Goal: Obtain resource: Obtain resource

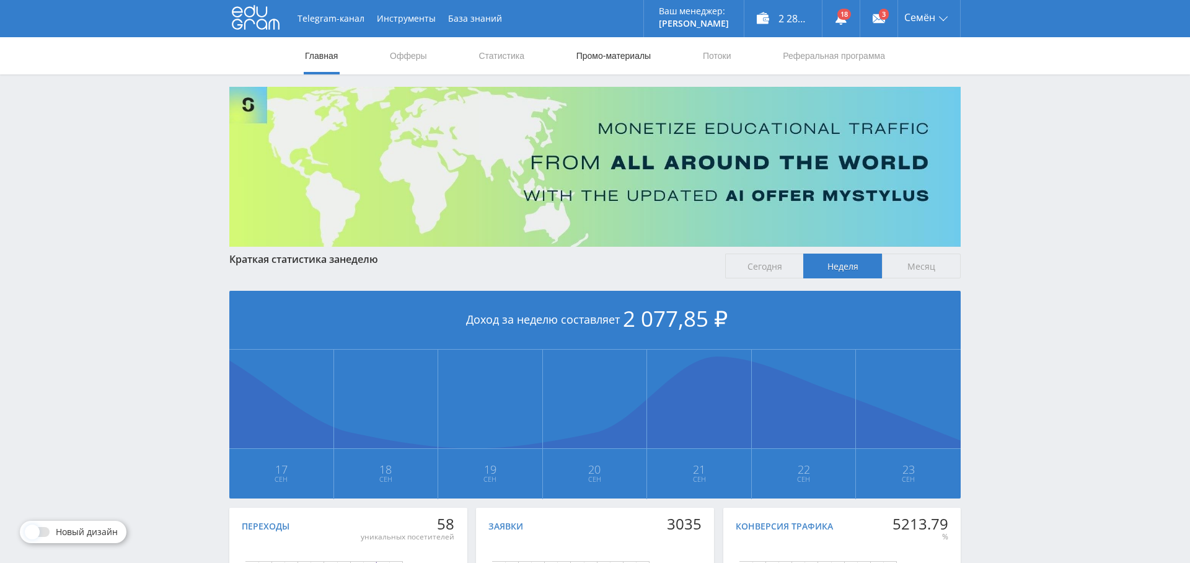
click at [616, 58] on link "Промо-материалы" at bounding box center [613, 55] width 77 height 37
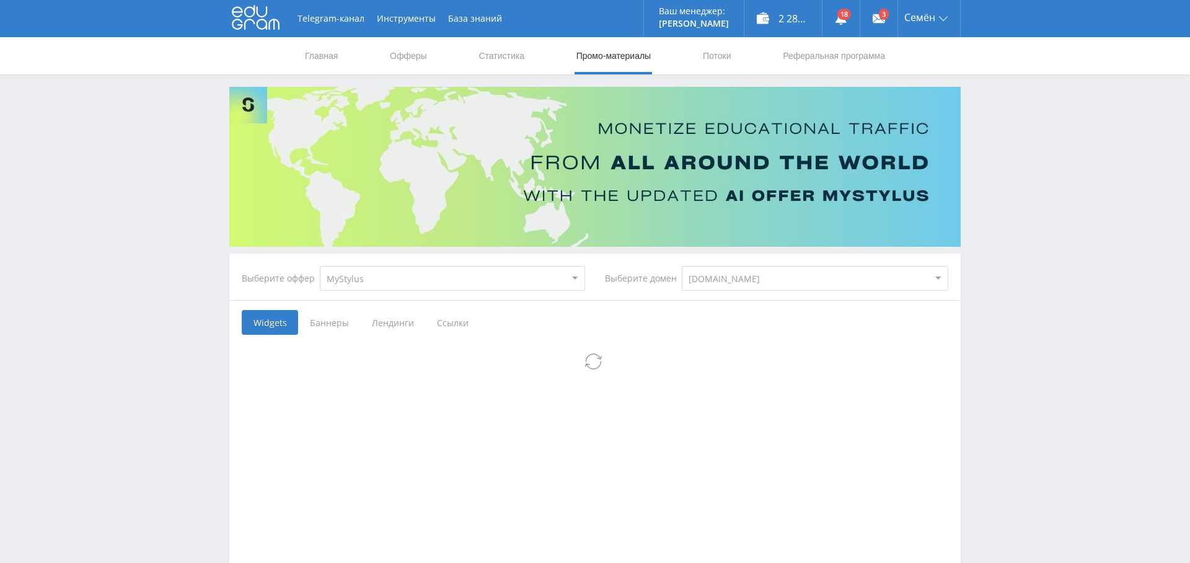
click at [453, 321] on span "Ссылки" at bounding box center [452, 322] width 55 height 25
click at [0, 0] on input "Ссылки" at bounding box center [0, 0] width 0 height 0
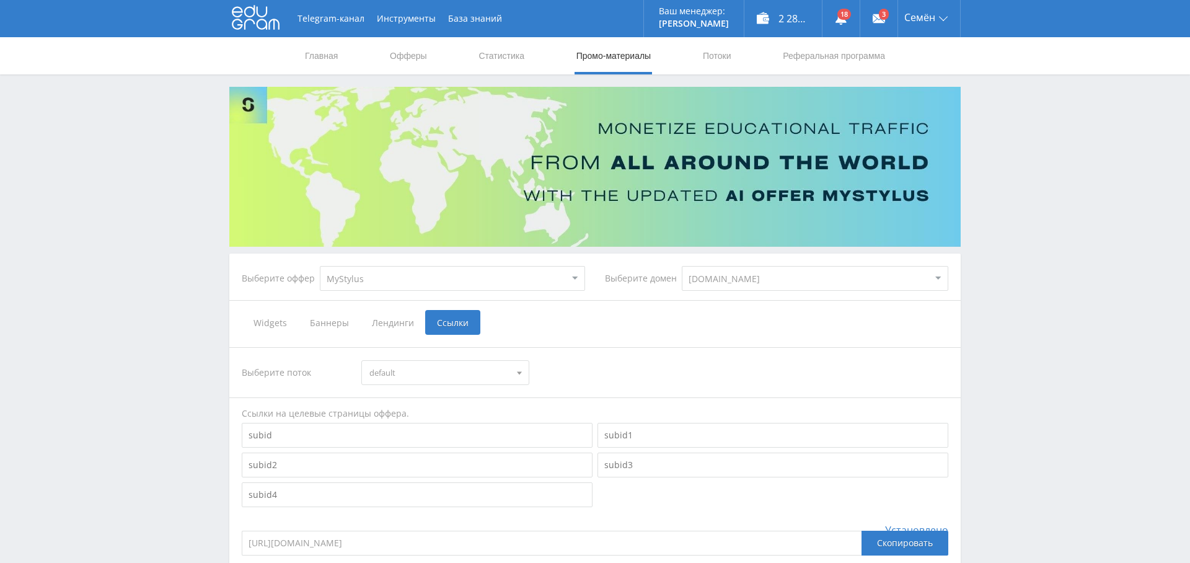
click at [462, 275] on select "MyStylus MyStylus - Revshare Кампус AI Studybay Автор24 Studybay [GEOGRAPHIC_DA…" at bounding box center [452, 278] width 265 height 25
select select "376"
click at [320, 266] on select "MyStylus MyStylus - Revshare Кампус AI Studybay Автор24 Studybay [GEOGRAPHIC_DA…" at bounding box center [452, 278] width 265 height 25
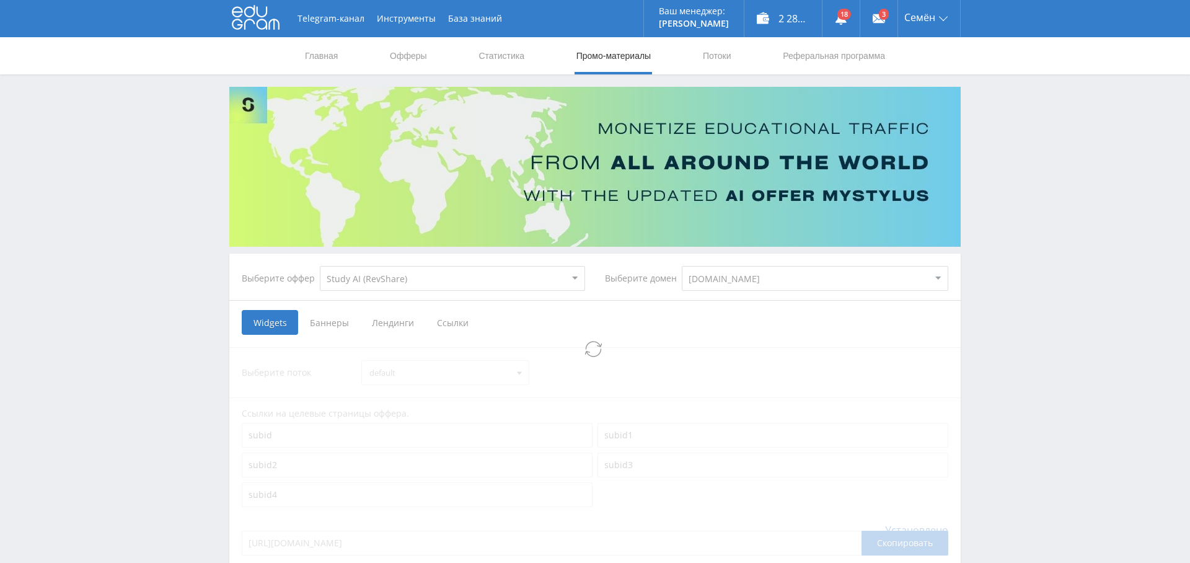
select select "376"
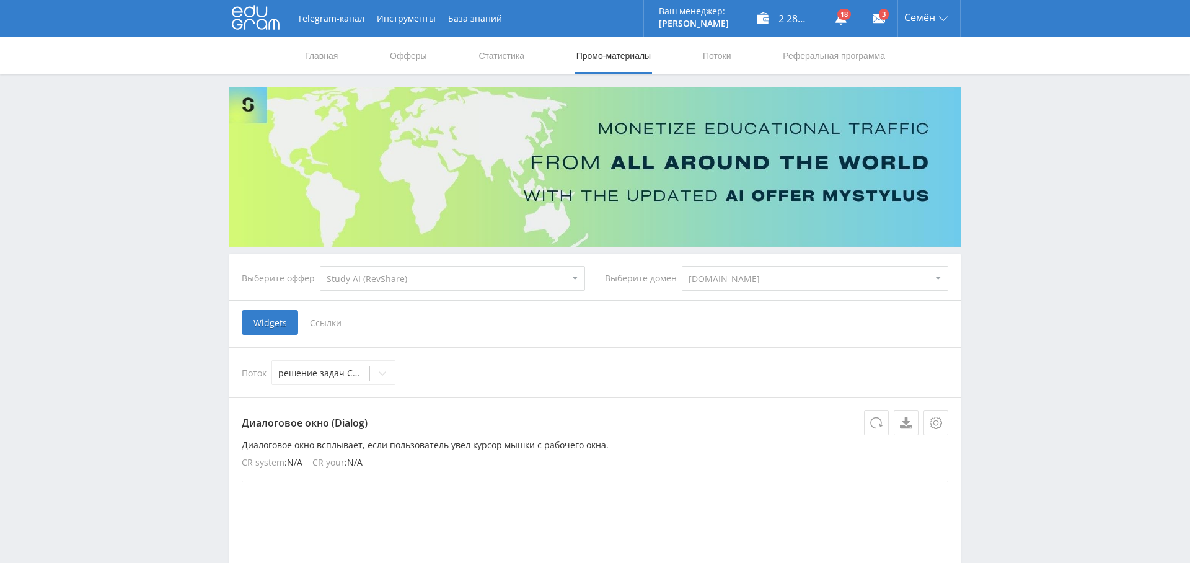
click at [329, 318] on span "Ссылки" at bounding box center [325, 322] width 55 height 25
click at [0, 0] on input "Ссылки" at bounding box center [0, 0] width 0 height 0
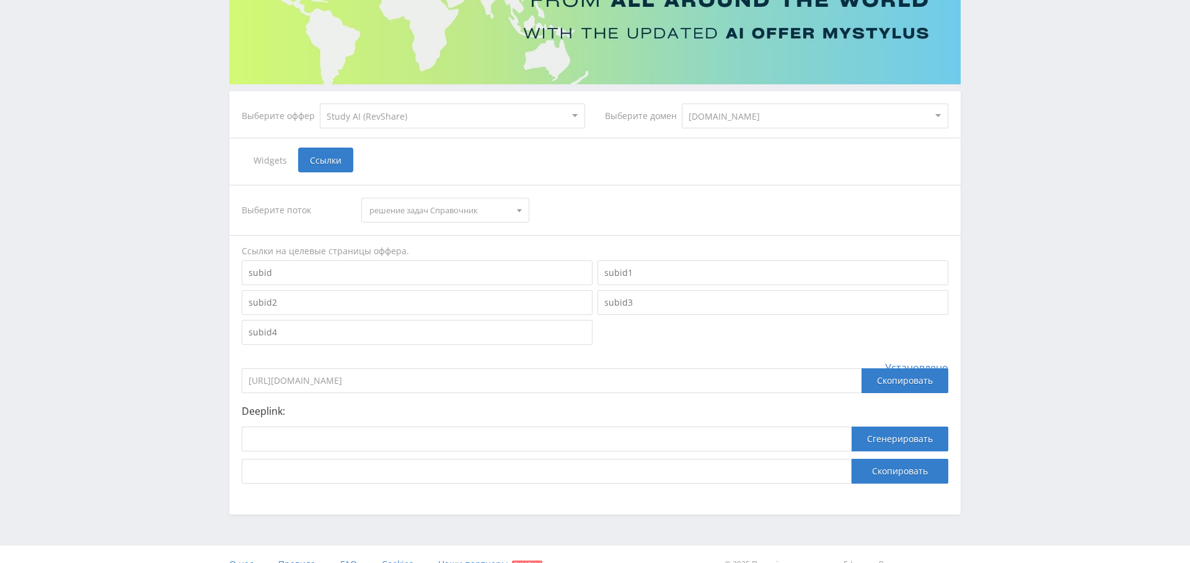
scroll to position [161, 0]
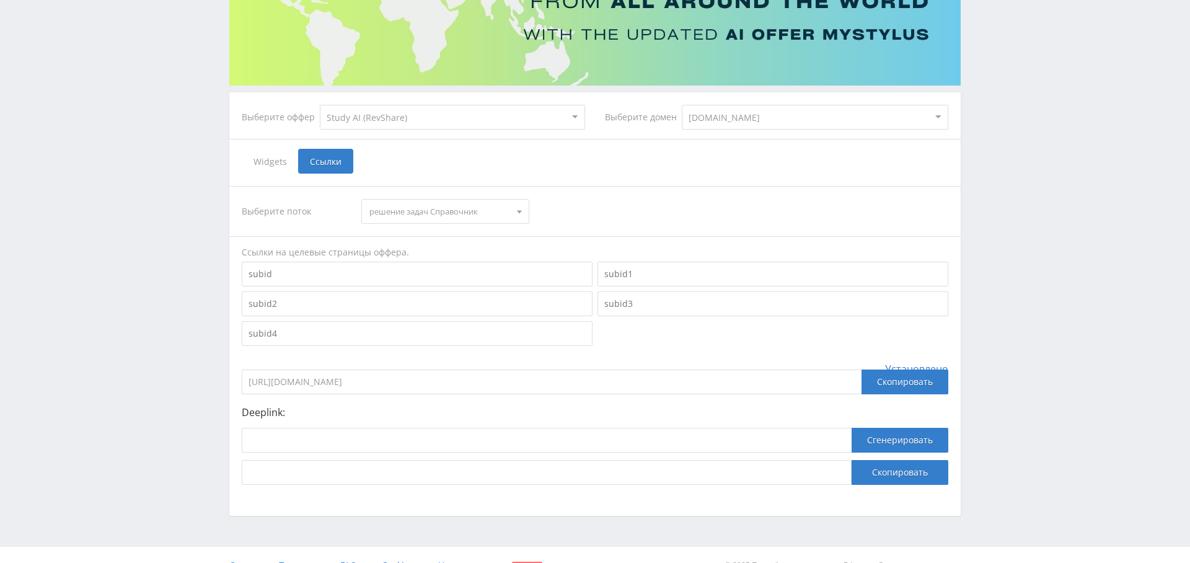
click at [489, 212] on span "решение задач Справочник" at bounding box center [440, 212] width 140 height 24
click at [472, 271] on button "Презентации Справочник" at bounding box center [445, 268] width 166 height 17
click at [487, 213] on span "Презентации Справочник" at bounding box center [440, 212] width 140 height 24
click at [474, 247] on button "Рефераты Справочник" at bounding box center [445, 251] width 166 height 17
click at [316, 432] on input at bounding box center [547, 440] width 610 height 25
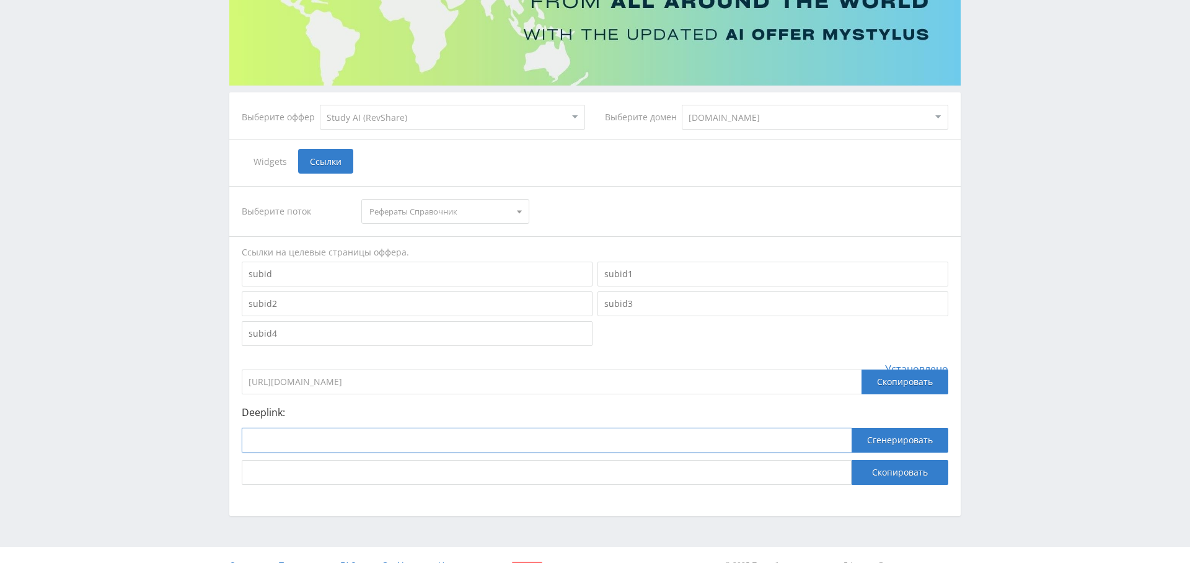
paste input "[URL]"
type input "[URL]"
click at [902, 437] on button "Сгенерировать" at bounding box center [900, 440] width 97 height 25
click at [910, 472] on button "Скопировать" at bounding box center [900, 472] width 97 height 25
click at [459, 212] on span "Рефераты Справочник" at bounding box center [440, 212] width 140 height 24
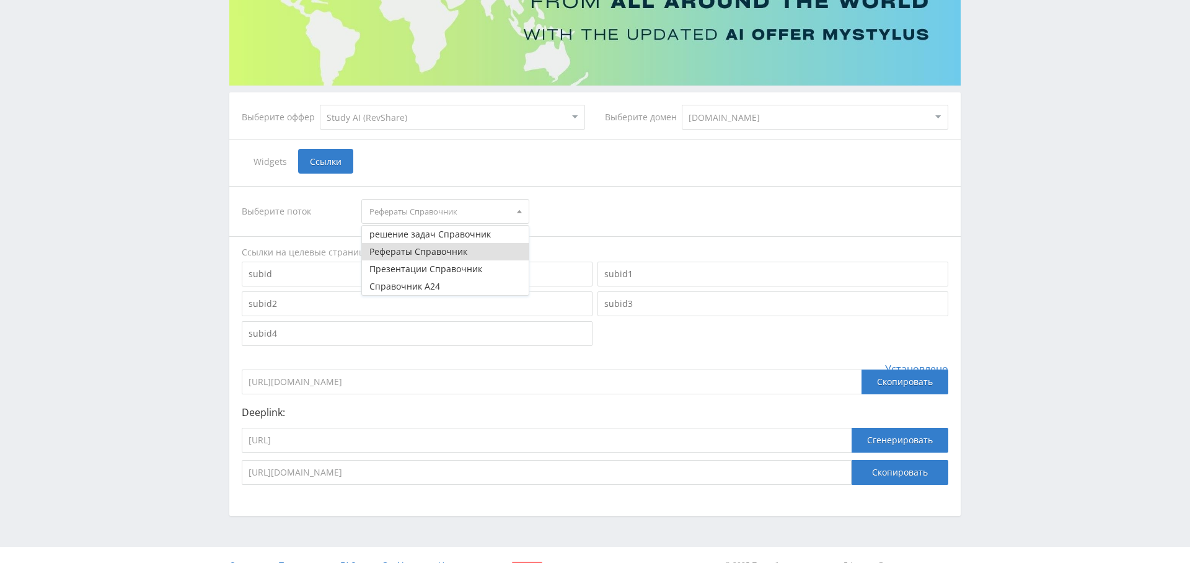
click at [468, 265] on button "Презентации Справочник" at bounding box center [445, 268] width 166 height 17
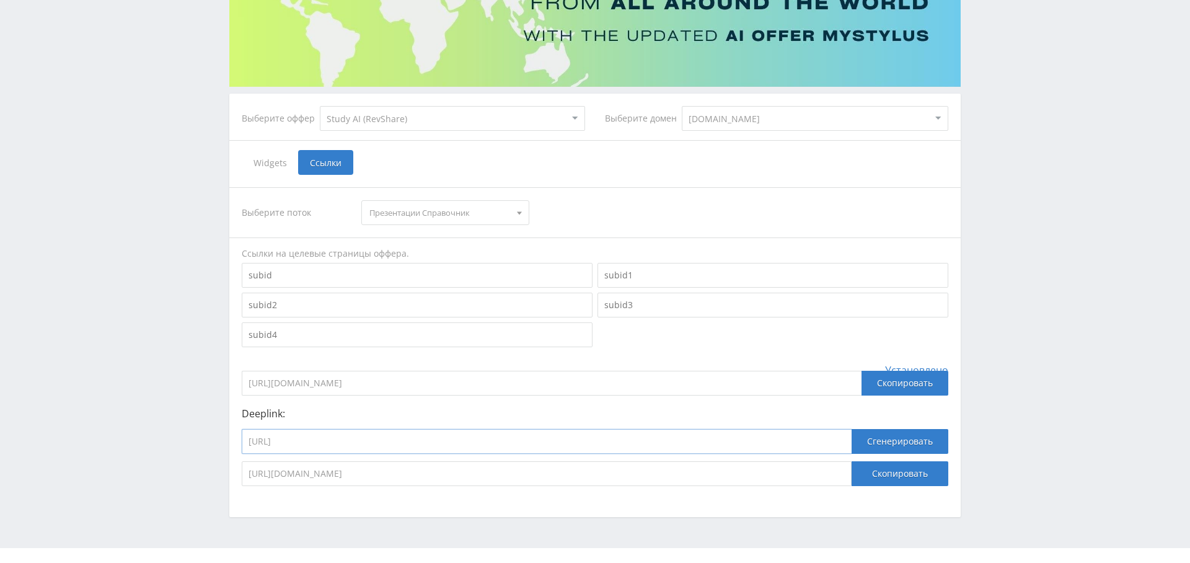
click at [459, 437] on input "[URL]" at bounding box center [547, 441] width 610 height 25
paste input "generate_presentation"
type input "[URL]"
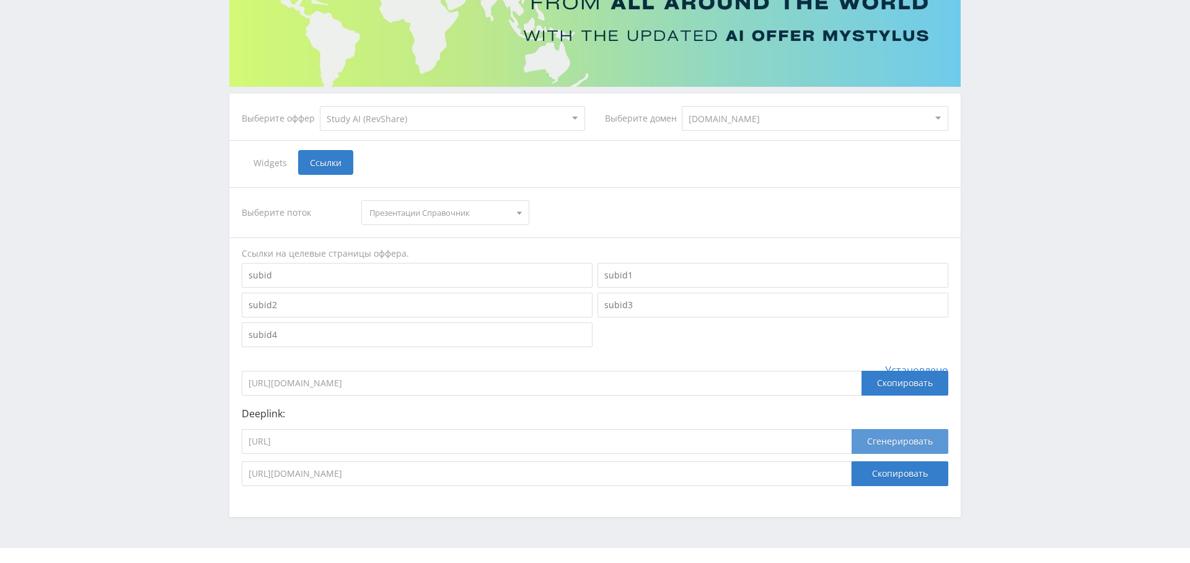
click at [905, 441] on button "Сгенерировать" at bounding box center [900, 441] width 97 height 25
click at [897, 476] on button "Скопировать" at bounding box center [900, 473] width 97 height 25
click at [486, 216] on span "Презентации Справочник" at bounding box center [440, 213] width 140 height 24
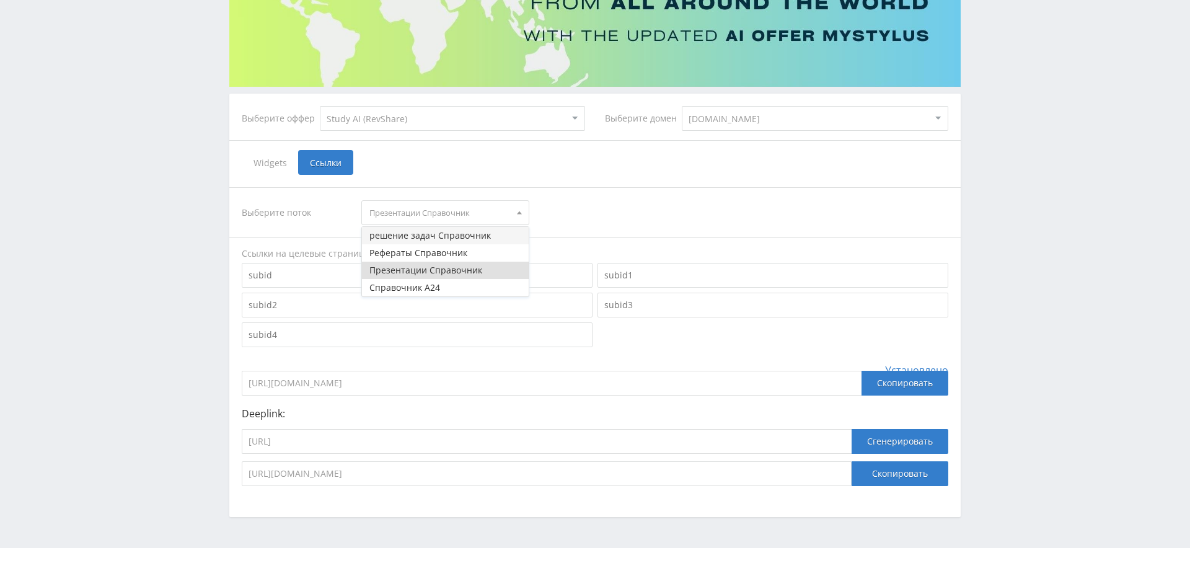
click at [476, 228] on button "решение задач Справочник" at bounding box center [445, 235] width 166 height 17
click at [479, 210] on span "решение задач Справочник" at bounding box center [440, 213] width 140 height 24
click at [475, 227] on button "решение задач Справочник" at bounding box center [445, 235] width 166 height 17
click at [508, 441] on input "[URL]" at bounding box center [547, 441] width 610 height 25
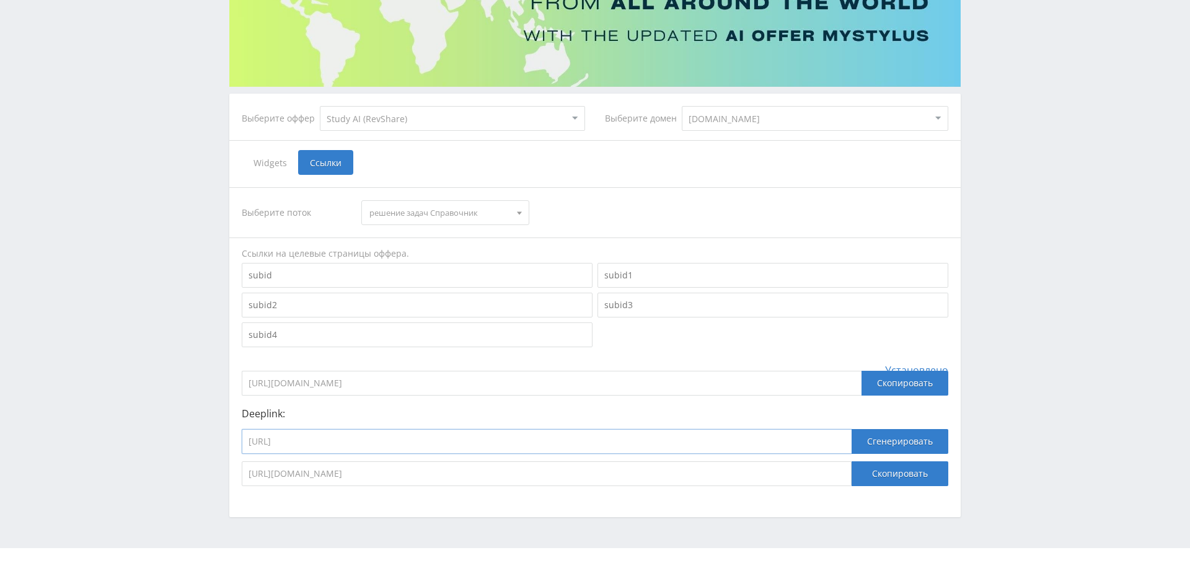
click at [508, 441] on input "[URL]" at bounding box center [547, 441] width 610 height 25
paste input "a24_reshatel_toe"
type input "[URL]"
click at [902, 432] on button "Сгенерировать" at bounding box center [900, 441] width 97 height 25
click at [903, 472] on button "Скопировать" at bounding box center [900, 473] width 97 height 25
